Goal: Task Accomplishment & Management: Complete application form

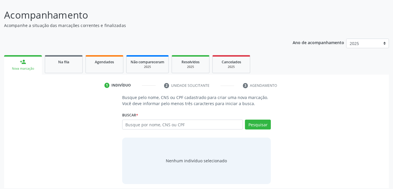
scroll to position [43, 0]
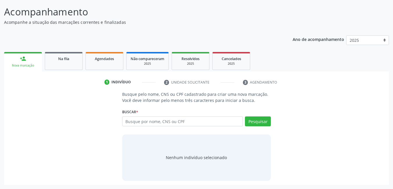
click at [68, 71] on div "person_add Nova marcação Na fila Agendados Não compareceram 2025 Resolvidos 202…" at bounding box center [196, 118] width 385 height 135
click at [50, 111] on div "Busque pelo nome, CNS ou CPF cadastrado para criar uma nova marcação. Você deve…" at bounding box center [196, 136] width 377 height 90
click at [60, 65] on link "Na fila" at bounding box center [64, 61] width 38 height 18
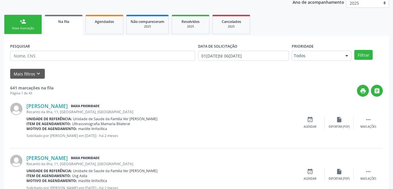
scroll to position [72, 0]
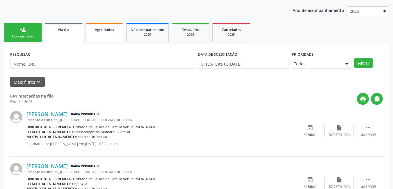
click at [109, 39] on link "Agendados" at bounding box center [105, 33] width 38 height 20
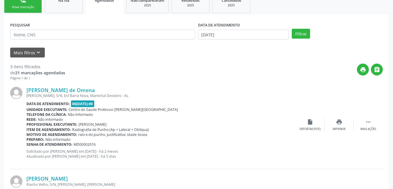
scroll to position [101, 0]
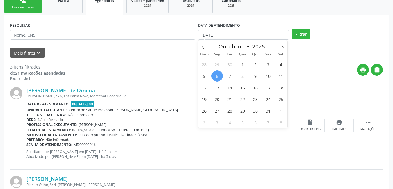
click at [218, 75] on span "6" at bounding box center [217, 75] width 11 height 11
type input "[DATE]"
click at [281, 47] on icon at bounding box center [283, 47] width 4 height 4
select select "10"
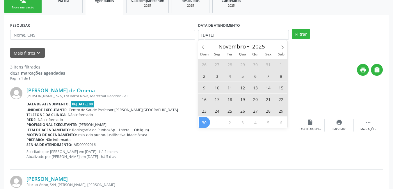
click at [209, 122] on span "30" at bounding box center [204, 122] width 11 height 11
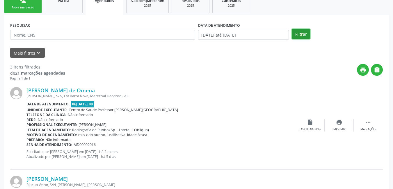
click at [301, 37] on button "Filtrar" at bounding box center [301, 34] width 18 height 10
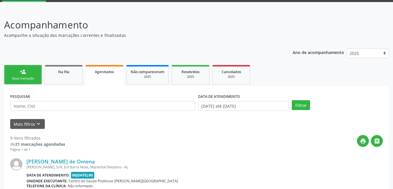
scroll to position [8, 0]
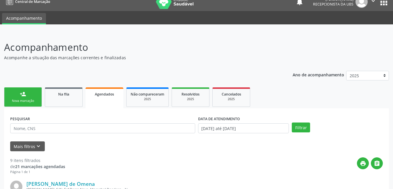
click at [30, 93] on link "person_add Nova marcação" at bounding box center [23, 98] width 38 height 20
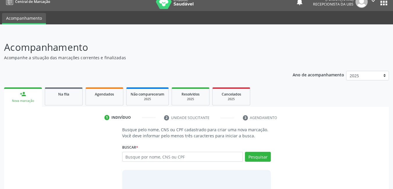
scroll to position [37, 0]
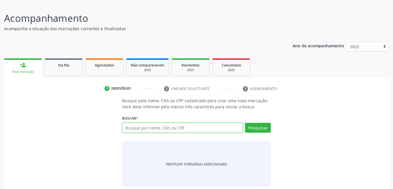
click at [197, 127] on input "text" at bounding box center [182, 128] width 121 height 10
type input "706107827178130"
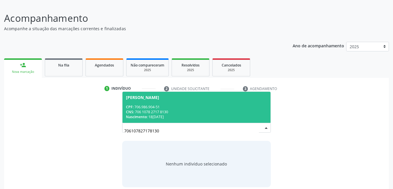
click at [185, 110] on div "CNS: 706 1078 2717 8130" at bounding box center [196, 112] width 141 height 5
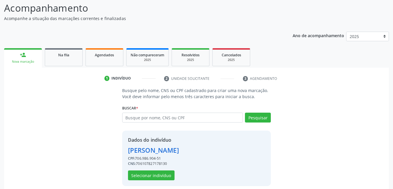
scroll to position [52, 0]
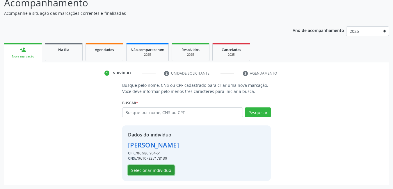
click at [155, 171] on button "Selecionar indivíduo" at bounding box center [151, 171] width 47 height 10
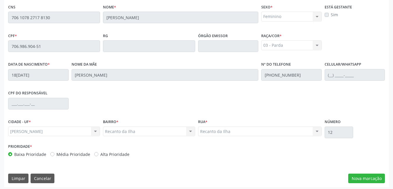
scroll to position [151, 0]
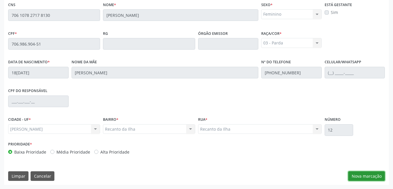
click at [375, 178] on button "Nova marcação" at bounding box center [366, 177] width 37 height 10
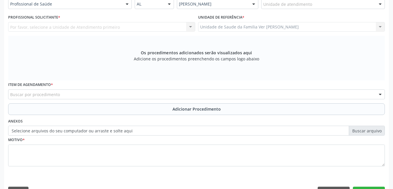
scroll to position [102, 0]
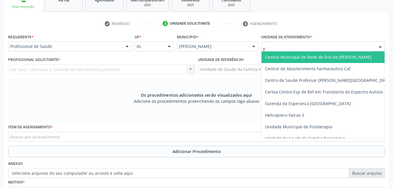
type input "fl"
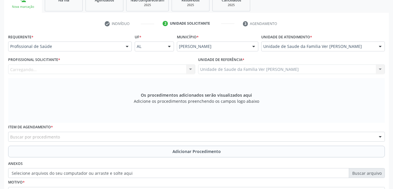
click at [129, 65] on div "Carregando... Nenhum resultado encontrado para: " " Não há nenhuma opção para s…" at bounding box center [101, 70] width 187 height 10
click at [98, 72] on div "Profissional solicitante" at bounding box center [101, 70] width 187 height 10
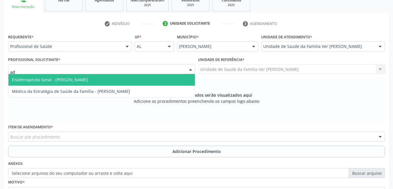
type input "ade"
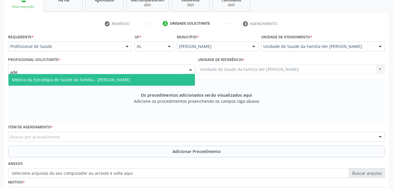
click at [105, 77] on span "Médico da Estratégia de Saúde da Família - [PERSON_NAME]" at bounding box center [101, 80] width 187 height 12
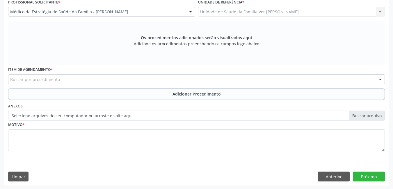
scroll to position [160, 0]
click at [65, 78] on div "Buscar por procedimento" at bounding box center [196, 79] width 377 height 10
click at [10, 79] on input "text" at bounding box center [10, 82] width 0 height 12
click at [10, 76] on input "text" at bounding box center [10, 82] width 0 height 12
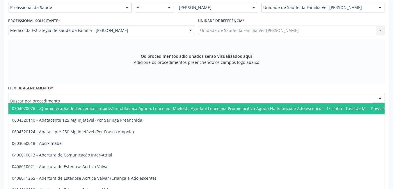
scroll to position [131, 0]
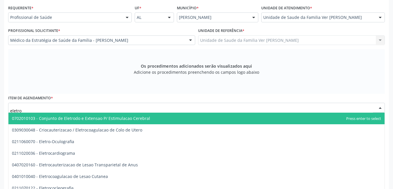
type input "eletroc"
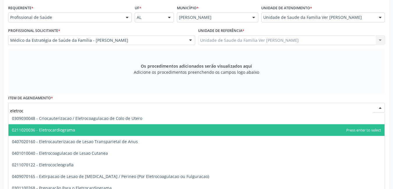
click at [55, 133] on span "0211020036 - Eletrocardiograma" at bounding box center [196, 131] width 376 height 12
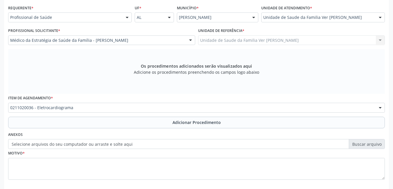
scroll to position [160, 0]
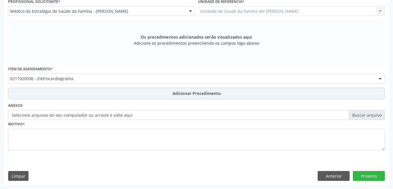
click at [116, 95] on button "Adicionar Procedimento" at bounding box center [196, 94] width 377 height 12
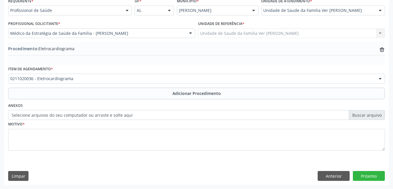
scroll to position [138, 0]
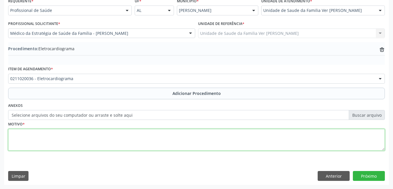
click at [85, 141] on textarea at bounding box center [196, 140] width 377 height 22
type textarea "ICC"
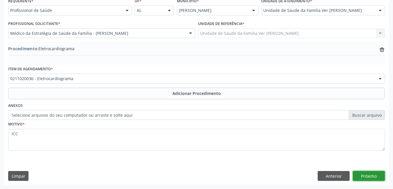
click at [365, 176] on button "Próximo" at bounding box center [369, 176] width 32 height 10
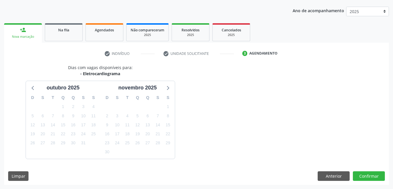
scroll to position [89, 0]
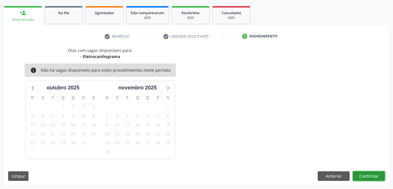
click at [371, 176] on button "Confirmar" at bounding box center [369, 177] width 32 height 10
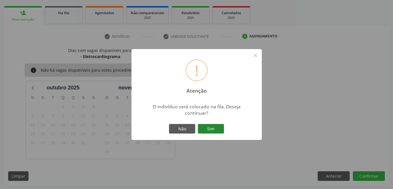
click at [212, 130] on button "Sim" at bounding box center [211, 129] width 26 height 10
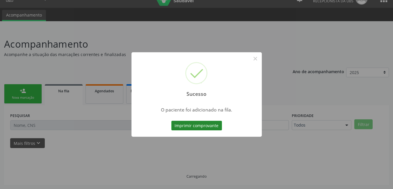
scroll to position [11, 0]
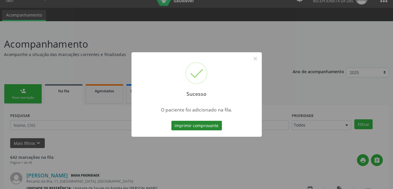
click at [195, 127] on button "Imprimir comprovante" at bounding box center [196, 126] width 51 height 10
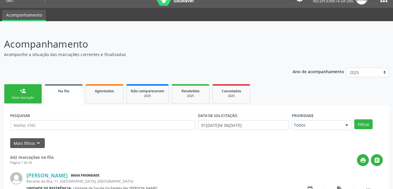
click at [28, 94] on link "person_add Nova marcação" at bounding box center [23, 94] width 38 height 20
click at [31, 95] on link "person_add Nova marcação" at bounding box center [23, 94] width 38 height 20
click at [22, 96] on div "Nova marcação" at bounding box center [22, 98] width 29 height 4
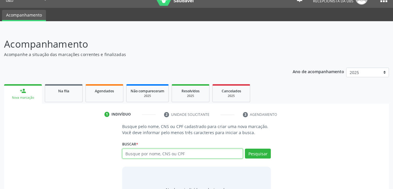
click at [181, 155] on input "text" at bounding box center [182, 154] width 121 height 10
type input "706107827178130"
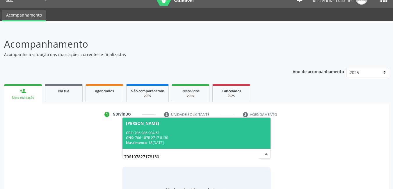
click at [196, 151] on input "706107827178130" at bounding box center [191, 157] width 135 height 12
click at [194, 118] on span "[PERSON_NAME] CPF: 706.986.904-51 CNS: 706 1078 2717 8130 Nascimento: 18[DATE]" at bounding box center [197, 133] width 148 height 31
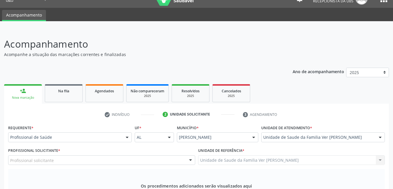
click at [113, 156] on div "Profissional solicitante" at bounding box center [101, 161] width 187 height 10
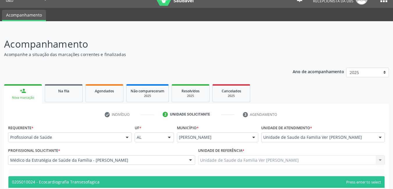
type input "ecocar"
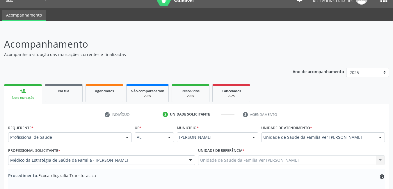
type textarea "ICC"
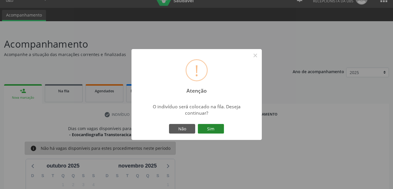
click at [208, 127] on button "Sim" at bounding box center [211, 129] width 26 height 10
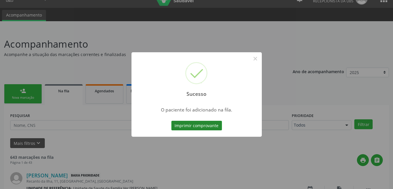
click at [212, 124] on button "Imprimir comprovante" at bounding box center [196, 126] width 51 height 10
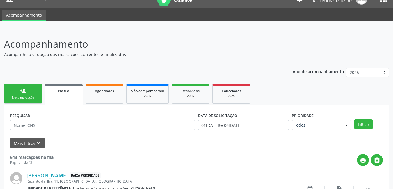
click at [30, 96] on div "Nova marcação" at bounding box center [22, 98] width 29 height 4
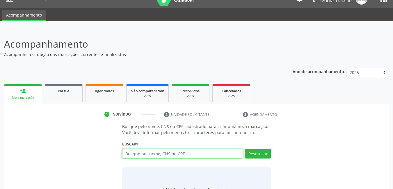
click at [200, 154] on input "text" at bounding box center [182, 154] width 121 height 10
type input "700002828583"
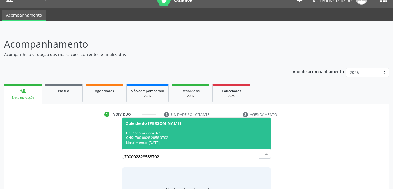
click at [185, 141] on div "Nascimento: [DATE]" at bounding box center [196, 143] width 141 height 5
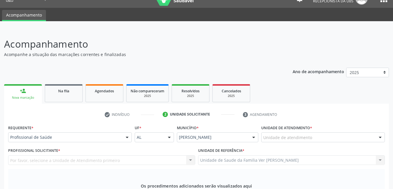
click at [320, 133] on div "Unidade de atendimento" at bounding box center [323, 138] width 124 height 10
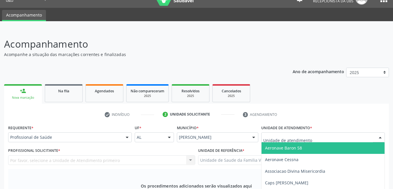
type input "f"
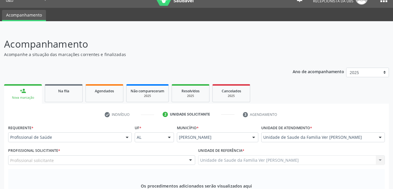
click at [86, 156] on div "Profissional solicitante" at bounding box center [101, 161] width 187 height 10
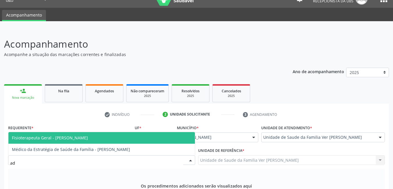
type input "a"
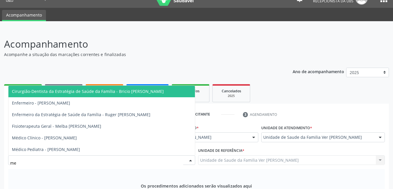
type input "mer"
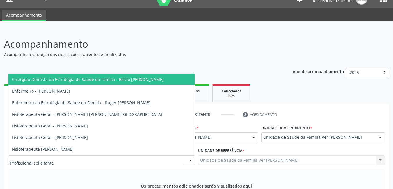
click at [84, 169] on div "Os procedimentos adicionados serão visualizados aqui Adicione os procedimentos …" at bounding box center [196, 191] width 377 height 45
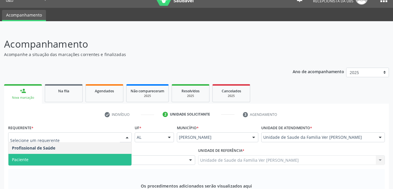
click at [48, 154] on span "Paciente" at bounding box center [69, 160] width 123 height 12
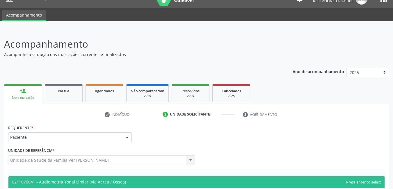
type input "audiometri"
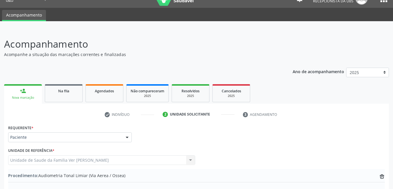
type textarea "HIPOACUSIA"
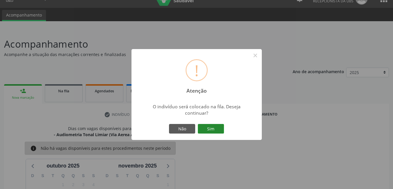
click at [216, 131] on button "Sim" at bounding box center [211, 129] width 26 height 10
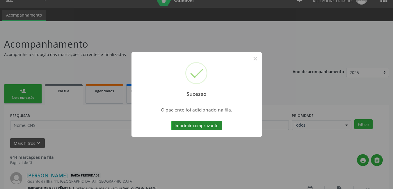
click at [212, 129] on button "Imprimir comprovante" at bounding box center [196, 126] width 51 height 10
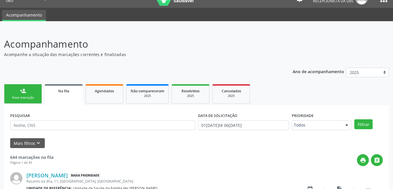
click at [26, 93] on div "person_add" at bounding box center [23, 91] width 6 height 6
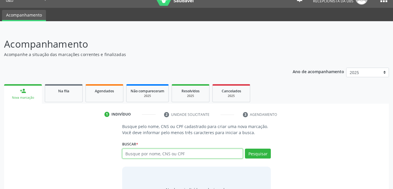
click at [180, 151] on input "text" at bounding box center [182, 154] width 121 height 10
type input "70000282858370"
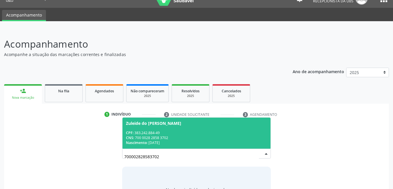
click at [179, 136] on div "CNS: 700 0028 2858 3702" at bounding box center [196, 138] width 141 height 5
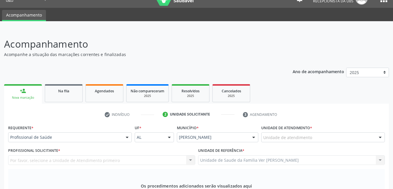
click at [320, 133] on div "Unidade de atendimento" at bounding box center [323, 138] width 124 height 10
click at [101, 156] on div "Profissional solicitante" at bounding box center [101, 161] width 187 height 10
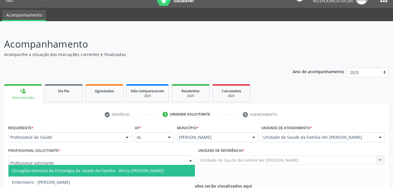
click at [93, 133] on div "Profissional de Saúde" at bounding box center [70, 138] width 124 height 10
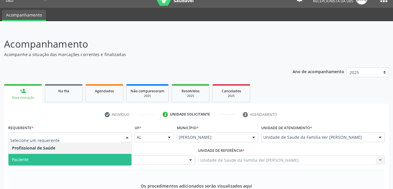
click at [64, 154] on span "Paciente" at bounding box center [69, 160] width 123 height 12
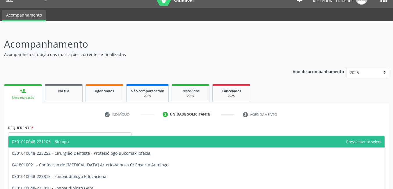
type input "logoa"
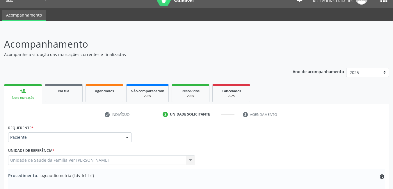
type textarea "HIPOACU"
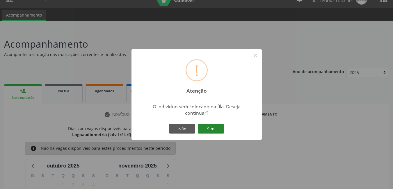
click at [209, 131] on button "Sim" at bounding box center [211, 129] width 26 height 10
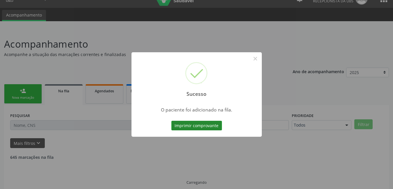
click at [206, 126] on button "Imprimir comprovante" at bounding box center [196, 126] width 51 height 10
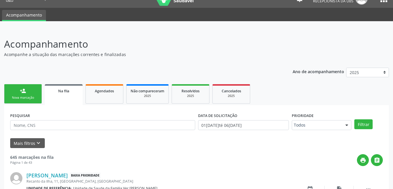
click at [30, 91] on link "person_add Nova marcação" at bounding box center [23, 94] width 38 height 20
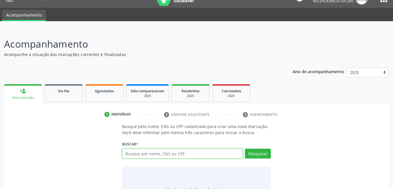
click at [168, 153] on input "text" at bounding box center [182, 154] width 121 height 10
type input "70000282858"
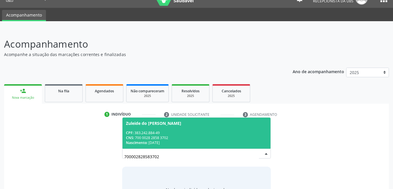
click at [164, 136] on div "CNS: 700 0028 2858 3702" at bounding box center [196, 138] width 141 height 5
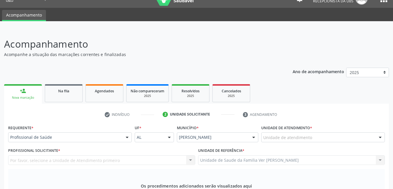
click at [323, 133] on div "Unidade de atendimento" at bounding box center [323, 138] width 124 height 10
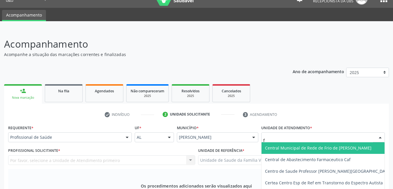
type input "fl"
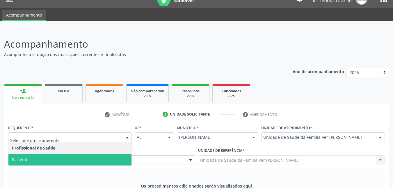
click at [71, 154] on span "Paciente" at bounding box center [69, 160] width 123 height 12
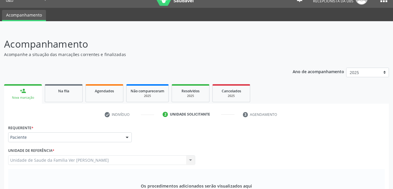
type input "imitan"
type textarea "HIPOACUSIA"
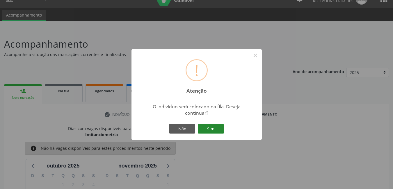
click at [208, 126] on button "Sim" at bounding box center [211, 129] width 26 height 10
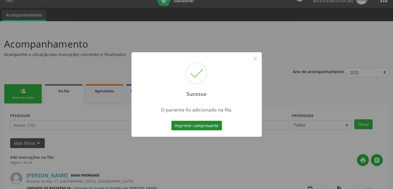
click at [207, 125] on button "Imprimir comprovante" at bounding box center [196, 126] width 51 height 10
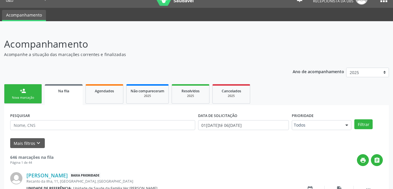
click at [256, 58] on div "Sucesso × O paciente foi adicionado na fila. Imprimir comprovante Cancel" at bounding box center [196, 94] width 393 height 189
click at [24, 95] on link "person_add Nova marcação" at bounding box center [23, 94] width 38 height 20
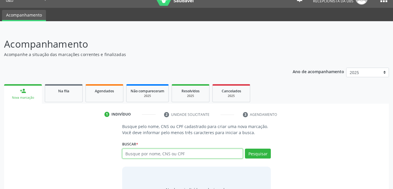
click at [149, 149] on input "text" at bounding box center [182, 154] width 121 height 10
type input "720160"
type input "72016077409"
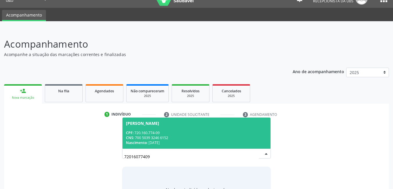
click at [181, 131] on div "CPF: 720.160.774-09" at bounding box center [196, 133] width 141 height 5
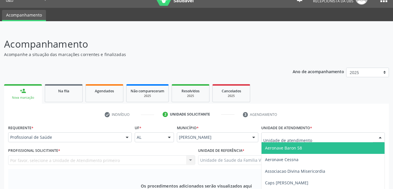
click at [320, 133] on div at bounding box center [323, 138] width 124 height 10
type input "f"
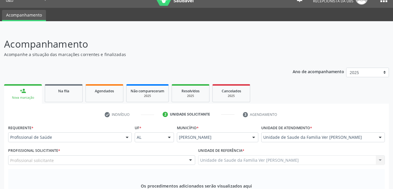
click at [84, 156] on div "Profissional solicitante" at bounding box center [101, 161] width 187 height 10
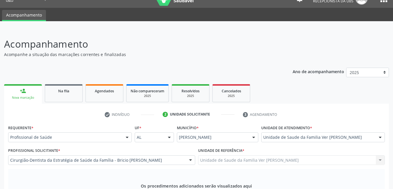
type input "endodo"
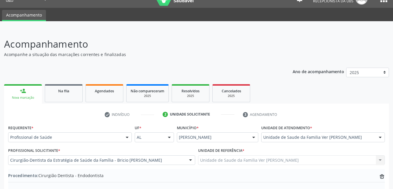
type textarea "radiografia + tratamento endodôntico do 22"
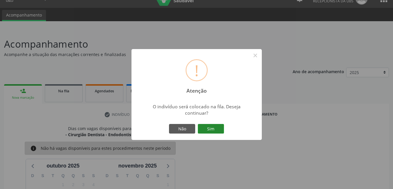
click at [214, 132] on button "Sim" at bounding box center [211, 129] width 26 height 10
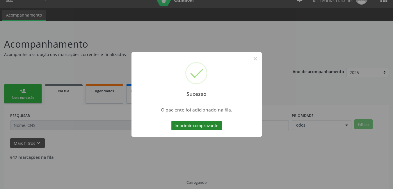
click at [196, 125] on button "Imprimir comprovante" at bounding box center [196, 126] width 51 height 10
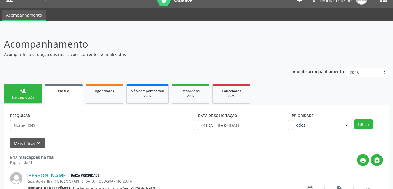
drag, startPoint x: 28, startPoint y: 93, endPoint x: 63, endPoint y: 70, distance: 42.1
click at [29, 93] on link "person_add Nova marcação" at bounding box center [23, 94] width 38 height 20
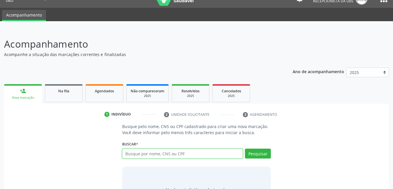
click at [157, 154] on input "text" at bounding box center [182, 154] width 121 height 10
type input "702304100432311"
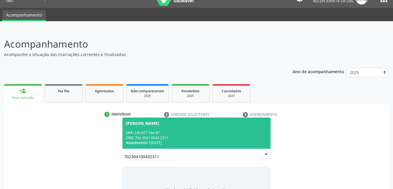
click at [176, 138] on div "CNS: 702 3041 0043 2311" at bounding box center [196, 138] width 141 height 5
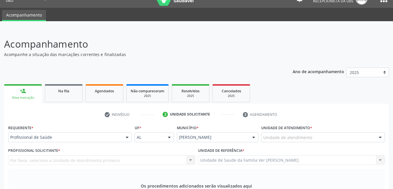
click at [326, 133] on div "Unidade de atendimento" at bounding box center [323, 138] width 124 height 10
click at [149, 156] on div "Profissional solicitante" at bounding box center [101, 161] width 187 height 10
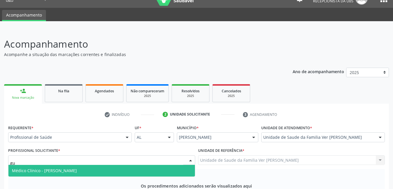
type input "gus"
click at [151, 165] on span "Médico Clínico - [PERSON_NAME]" at bounding box center [101, 171] width 187 height 12
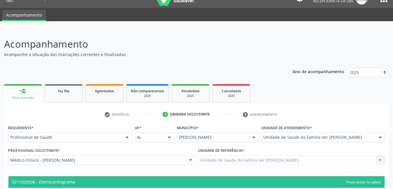
type input "eletrocard"
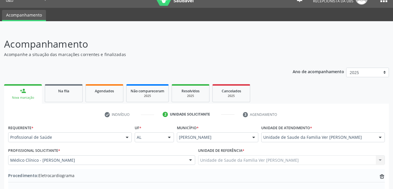
type textarea "HAS"
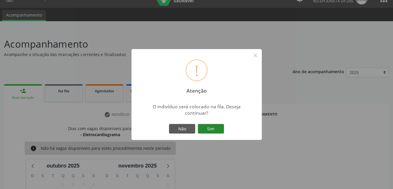
click at [206, 129] on button "Sim" at bounding box center [211, 129] width 26 height 10
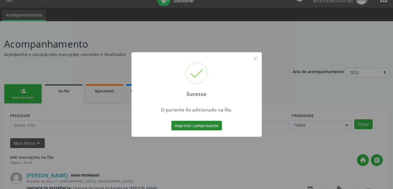
click at [212, 125] on button "Imprimir comprovante" at bounding box center [196, 126] width 51 height 10
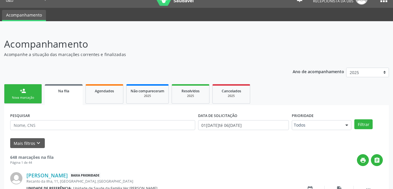
click at [26, 96] on div "Nova marcação" at bounding box center [22, 98] width 29 height 4
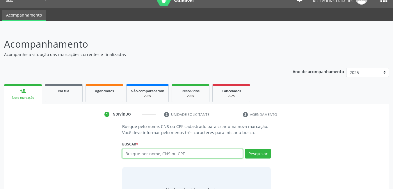
click at [173, 158] on input "text" at bounding box center [182, 154] width 121 height 10
type input "7045023927659"
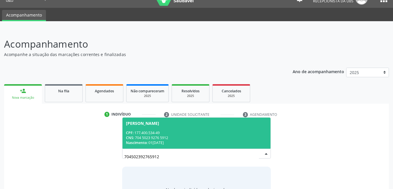
click at [168, 137] on div "CNS: 704 5023 9276 5912" at bounding box center [196, 138] width 141 height 5
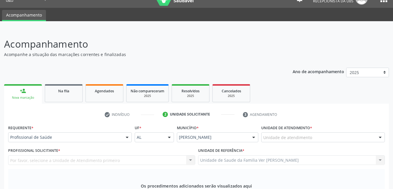
click at [313, 133] on div "Unidade de atendimento" at bounding box center [323, 138] width 124 height 10
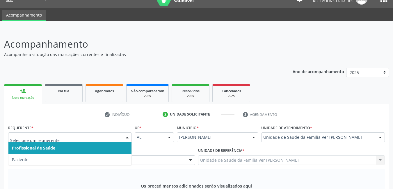
click at [57, 135] on input "text" at bounding box center [65, 141] width 110 height 12
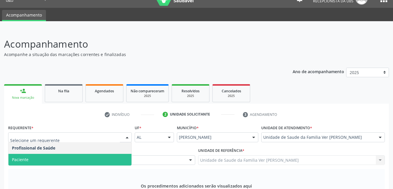
click at [54, 154] on span "Paciente" at bounding box center [69, 160] width 123 height 12
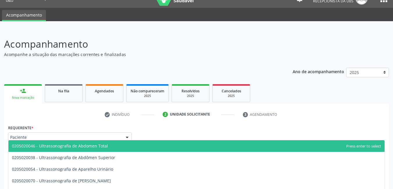
type input "ultrassonografia de"
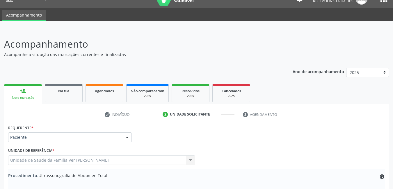
type textarea "sem justificativa"
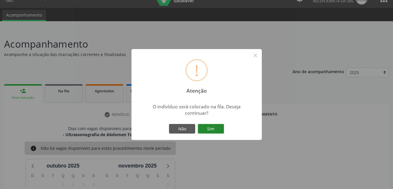
click at [203, 132] on button "Sim" at bounding box center [211, 129] width 26 height 10
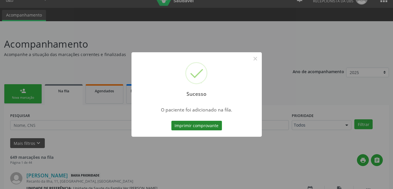
click at [209, 126] on button "Imprimir comprovante" at bounding box center [196, 126] width 51 height 10
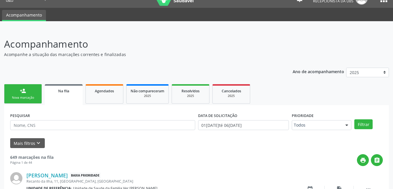
click at [29, 95] on link "person_add Nova marcação" at bounding box center [23, 94] width 38 height 20
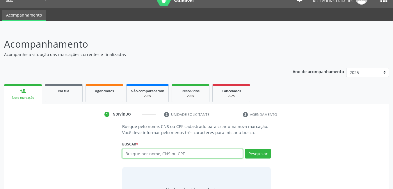
click at [170, 153] on input "text" at bounding box center [182, 154] width 121 height 10
type input "093315344"
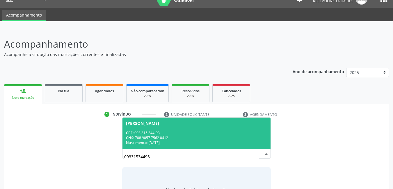
click at [185, 147] on span "[PERSON_NAME] CPF: 093.315.344-93 CNS: 708 9057 7562 0412 Nascimento: [DATE]" at bounding box center [197, 133] width 148 height 31
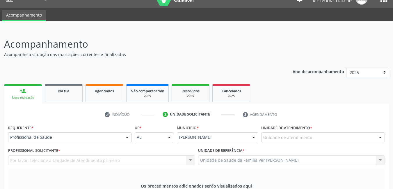
click at [322, 133] on div "Unidade de atendimento" at bounding box center [323, 138] width 124 height 10
click at [145, 156] on div "Profissional solicitante" at bounding box center [101, 161] width 187 height 10
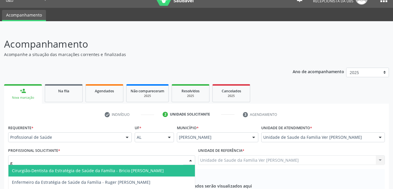
type input "gu"
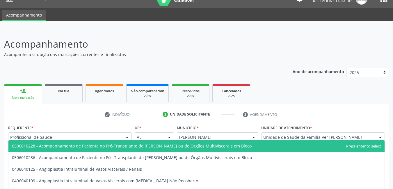
type input "r"
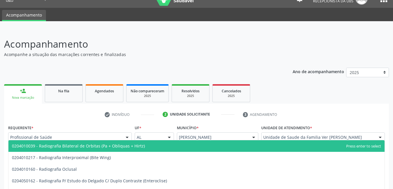
type input "r"
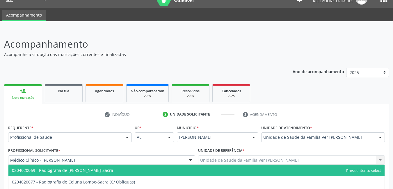
type input "c"
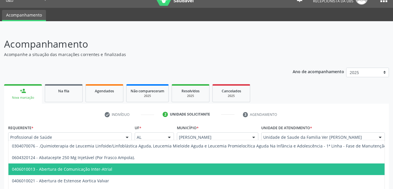
type input "r"
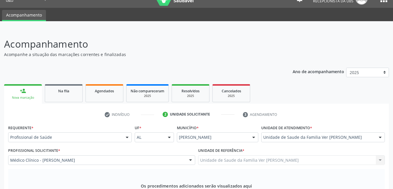
type input "radiografia"
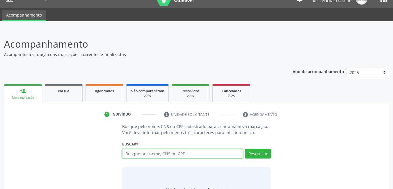
click at [189, 149] on input "text" at bounding box center [182, 154] width 121 height 10
type input "124481551494"
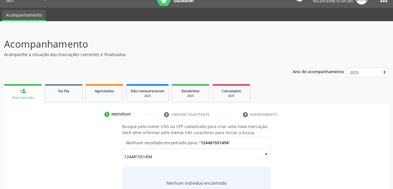
click at [172, 151] on input "124481551494" at bounding box center [191, 157] width 135 height 12
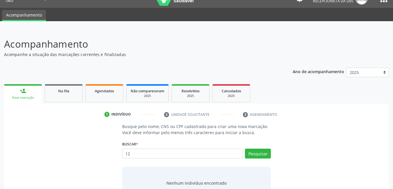
type input "1"
type input "12481551"
type input "12481551494"
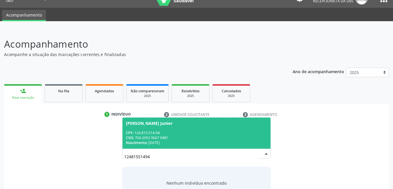
click at [181, 136] on div "CNS: 704 2092 9667 9481" at bounding box center [196, 138] width 141 height 5
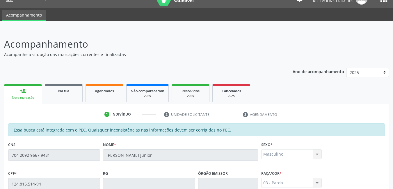
drag, startPoint x: 365, startPoint y: 177, endPoint x: 365, endPoint y: 172, distance: 4.9
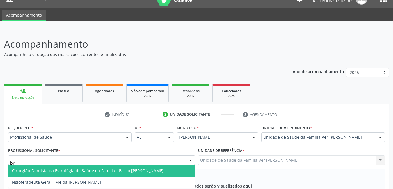
click at [145, 168] on span "Cirurgião-Dentista da Estratégia de Saúde da Família - Bricio [PERSON_NAME]" at bounding box center [88, 171] width 152 height 6
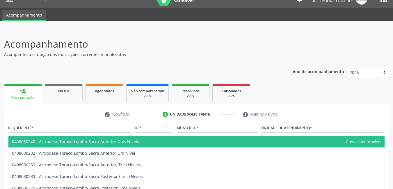
type input "l"
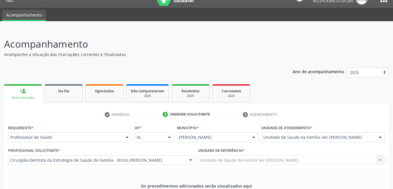
type input "bucomaxilofacial"
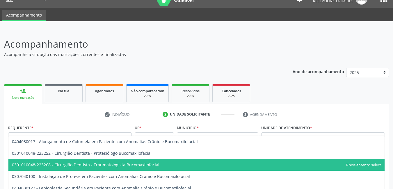
click at [151, 160] on span "0301010048-223268 - Cirurgião Dentista - Traumatologista Bucomaxilofacial" at bounding box center [196, 166] width 376 height 12
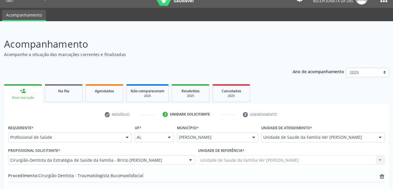
type textarea "necessidade de radiografia + [MEDICAL_DATA] de elemento 28 por cárie exten"
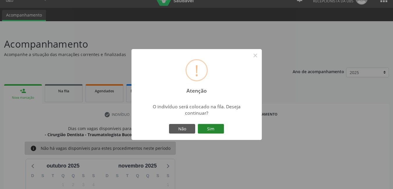
click at [221, 132] on button "Sim" at bounding box center [211, 129] width 26 height 10
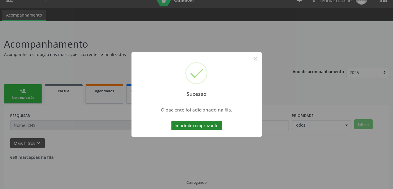
click at [217, 126] on button "Imprimir comprovante" at bounding box center [196, 126] width 51 height 10
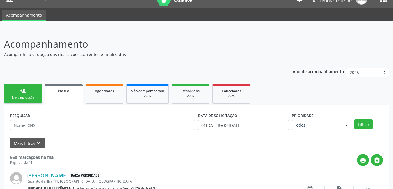
click at [29, 88] on link "person_add Nova marcação" at bounding box center [23, 94] width 38 height 20
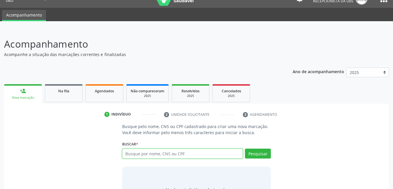
click at [172, 155] on input "text" at bounding box center [182, 154] width 121 height 10
type input "704604194412224"
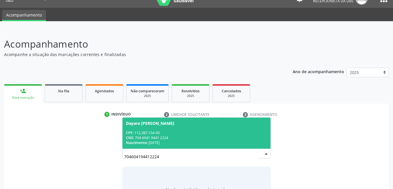
click at [171, 136] on div "CNS: 704 6041 9441 2224" at bounding box center [196, 138] width 141 height 5
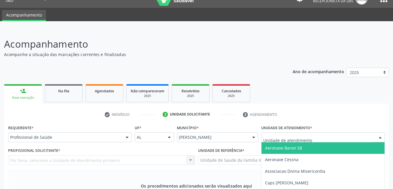
click at [315, 133] on div at bounding box center [323, 138] width 124 height 10
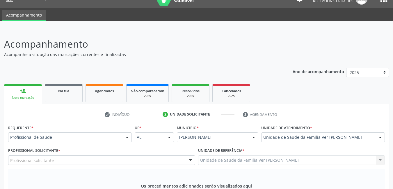
click at [144, 156] on div "Profissional solicitante" at bounding box center [101, 161] width 187 height 10
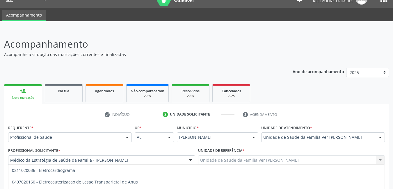
type input "eletrocar"
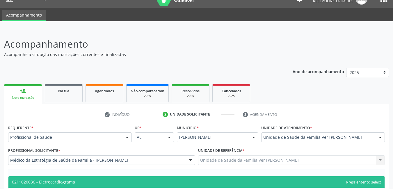
click at [93, 177] on span "0211020036 - Eletrocardiograma" at bounding box center [196, 183] width 376 height 12
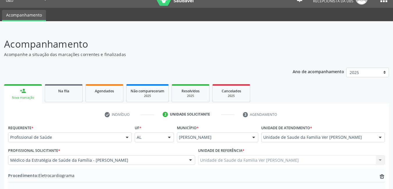
type textarea "rotina"
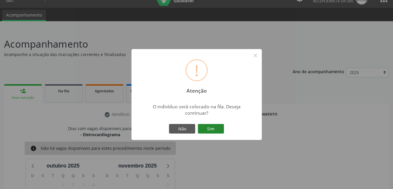
click at [222, 132] on button "Sim" at bounding box center [211, 129] width 26 height 10
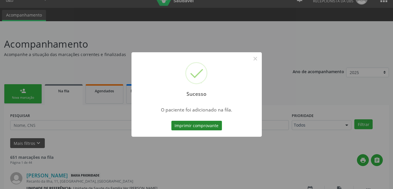
click at [213, 125] on button "Imprimir comprovante" at bounding box center [196, 126] width 51 height 10
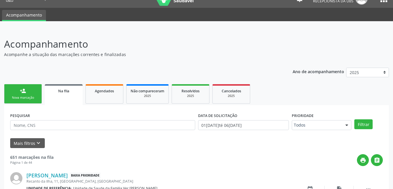
click at [31, 95] on link "person_add Nova marcação" at bounding box center [23, 94] width 38 height 20
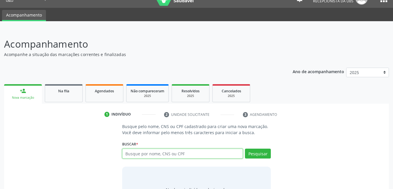
drag, startPoint x: 161, startPoint y: 155, endPoint x: 159, endPoint y: 150, distance: 5.1
click at [161, 154] on input "text" at bounding box center [182, 154] width 121 height 10
type input "704604194412224"
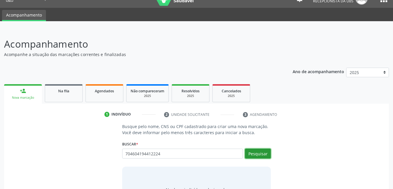
click at [262, 155] on button "Pesquisar" at bounding box center [258, 154] width 26 height 10
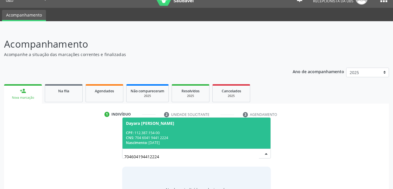
click at [235, 138] on div "CNS: 704 6041 9441 2224" at bounding box center [196, 138] width 141 height 5
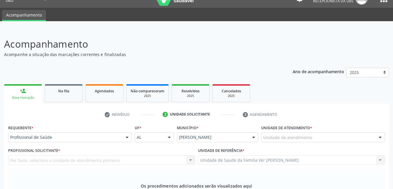
click at [329, 156] on div "Unidade de Saude da Familia Ver [PERSON_NAME] Unidade de Saude da Familia Ver […" at bounding box center [291, 161] width 187 height 10
click at [319, 133] on div "Unidade de atendimento" at bounding box center [323, 138] width 124 height 10
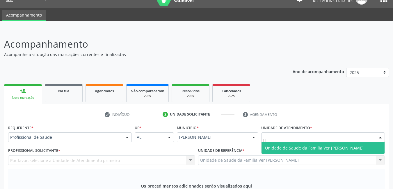
click at [300, 146] on span "Unidade de Saude da Familia Ver [PERSON_NAME]" at bounding box center [314, 149] width 99 height 6
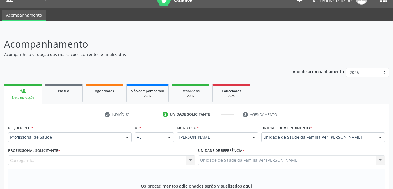
click at [130, 156] on div "Carregando... Nenhum resultado encontrado para: " " Não há nenhuma opção para s…" at bounding box center [101, 161] width 187 height 10
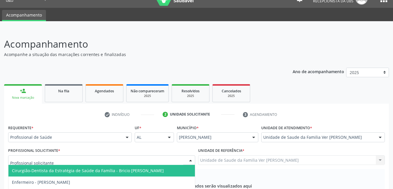
click at [125, 156] on div at bounding box center [101, 161] width 187 height 10
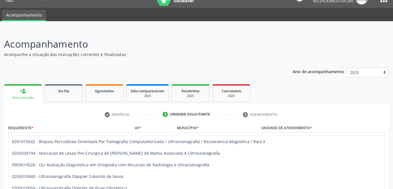
type input "ultrassonografia"
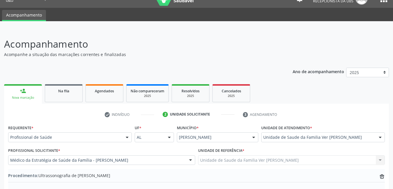
type textarea "hipotireiodismo"
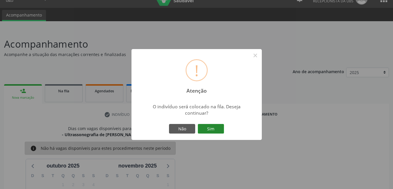
click at [219, 125] on button "Sim" at bounding box center [211, 129] width 26 height 10
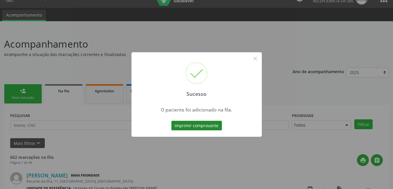
click at [193, 123] on button "Imprimir comprovante" at bounding box center [196, 126] width 51 height 10
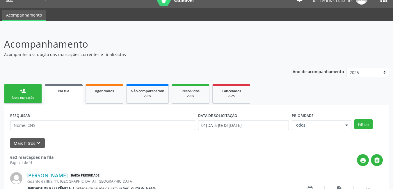
click at [24, 100] on div "Nova marcação" at bounding box center [22, 98] width 29 height 4
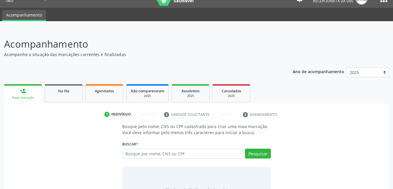
click at [167, 155] on input "text" at bounding box center [182, 154] width 121 height 10
click at [167, 157] on input "text" at bounding box center [182, 154] width 121 height 10
click at [179, 153] on input "text" at bounding box center [182, 154] width 121 height 10
click at [182, 159] on div "Busque por nome, CNS ou CPF Nenhum resultado encontrado para: " " Digite nome, …" at bounding box center [196, 156] width 149 height 14
click at [183, 157] on input "text" at bounding box center [182, 154] width 121 height 10
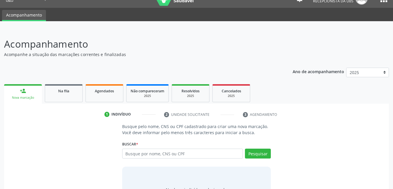
click at [182, 154] on input "text" at bounding box center [182, 154] width 121 height 10
click at [255, 156] on button "Pesquisar" at bounding box center [258, 154] width 26 height 10
click at [166, 149] on input "text" at bounding box center [182, 154] width 121 height 10
click at [26, 84] on link "person_add Nova marcação" at bounding box center [23, 94] width 38 height 20
click at [106, 84] on link "Agendados" at bounding box center [105, 93] width 38 height 18
